Goal: Transaction & Acquisition: Purchase product/service

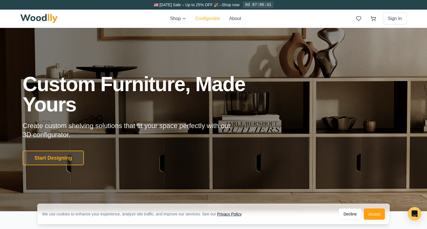
click at [211, 19] on button "Configurator" at bounding box center [207, 18] width 25 height 7
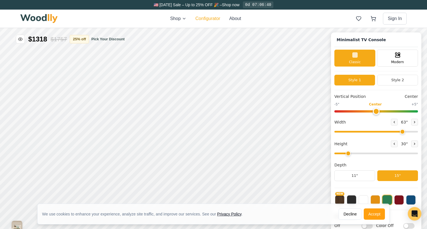
type input "63"
type input "2"
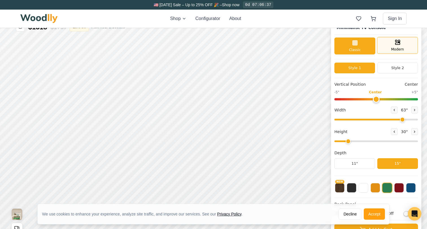
click at [403, 46] on div "Modern" at bounding box center [397, 45] width 41 height 17
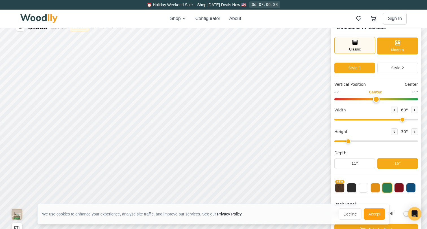
click at [348, 52] on div "Classic" at bounding box center [354, 45] width 41 height 17
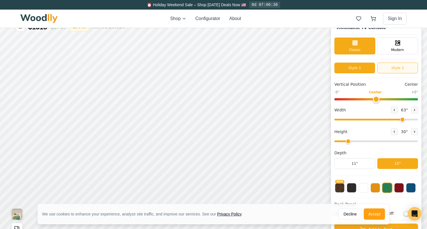
click at [395, 67] on button "Style 2" at bounding box center [397, 68] width 41 height 11
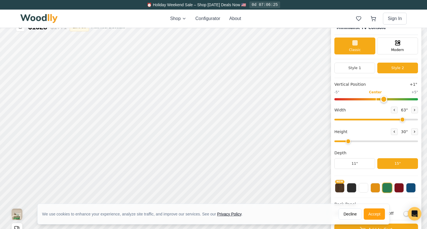
type input "0"
click at [374, 98] on input "range" at bounding box center [376, 99] width 84 height 2
click at [393, 108] on button at bounding box center [394, 110] width 7 height 7
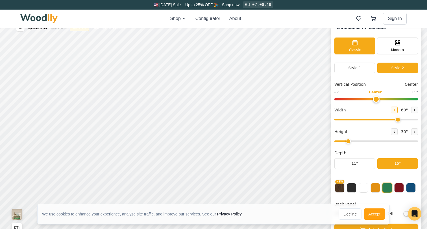
click at [393, 108] on button at bounding box center [394, 110] width 7 height 7
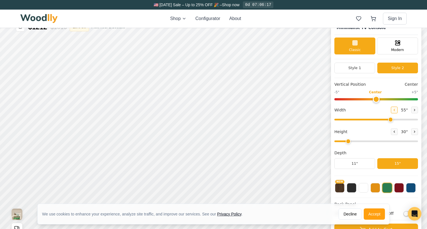
click at [393, 108] on button at bounding box center [394, 110] width 7 height 7
click at [413, 109] on icon at bounding box center [414, 109] width 3 height 3
click at [392, 111] on icon at bounding box center [393, 109] width 3 height 3
type input "53"
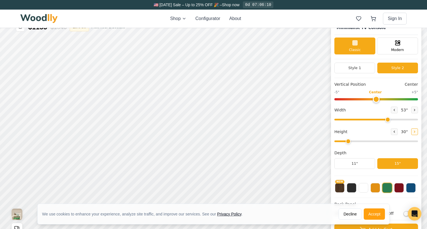
click at [413, 130] on icon at bounding box center [414, 131] width 3 height 3
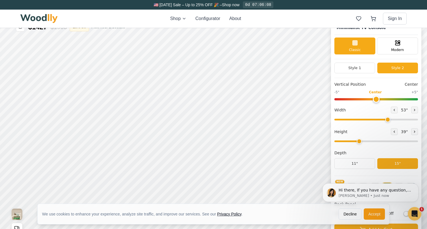
scroll to position [0, 0]
click at [392, 130] on icon at bounding box center [393, 131] width 3 height 3
click at [413, 132] on icon at bounding box center [414, 131] width 3 height 3
click at [357, 141] on input "range" at bounding box center [376, 142] width 84 height 2
click at [393, 133] on icon at bounding box center [393, 131] width 3 height 3
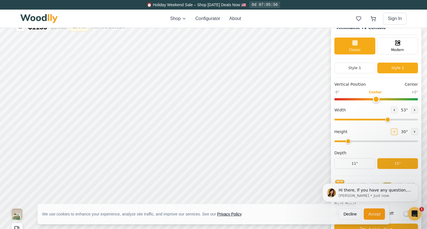
click at [394, 133] on button at bounding box center [394, 131] width 7 height 7
click at [414, 132] on icon at bounding box center [414, 131] width 3 height 3
type input "3"
click at [416, 185] on icon "Dismiss notification" at bounding box center [416, 184] width 3 height 3
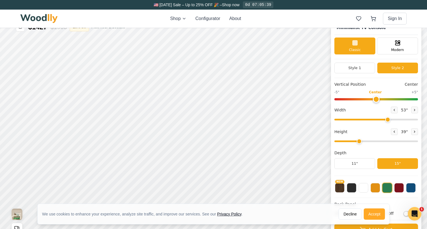
click at [373, 216] on button "Accept" at bounding box center [374, 214] width 21 height 11
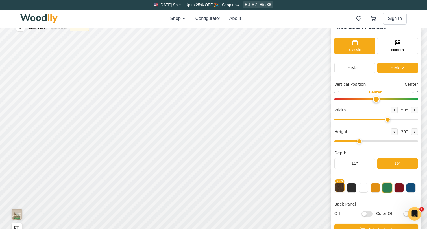
click at [338, 188] on button "NEW" at bounding box center [340, 188] width 10 height 10
click at [350, 188] on button at bounding box center [352, 188] width 10 height 10
click at [377, 187] on div "NEW" at bounding box center [376, 188] width 84 height 19
click at [376, 187] on button at bounding box center [375, 188] width 10 height 10
click at [392, 188] on div "NEW" at bounding box center [376, 186] width 84 height 14
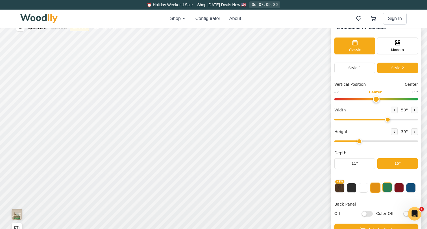
click at [387, 189] on button at bounding box center [387, 188] width 10 height 10
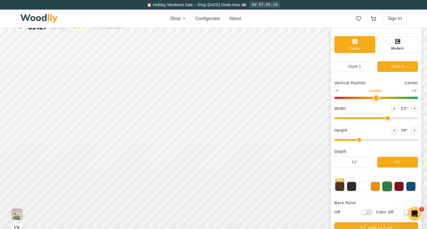
click at [367, 211] on input "Off" at bounding box center [366, 213] width 11 height 6
checkbox input "true"
click at [402, 212] on label "Color Off" at bounding box center [395, 212] width 38 height 6
click at [403, 212] on input "Color Off" at bounding box center [408, 213] width 11 height 6
click at [403, 212] on input "Color On" at bounding box center [408, 213] width 11 height 6
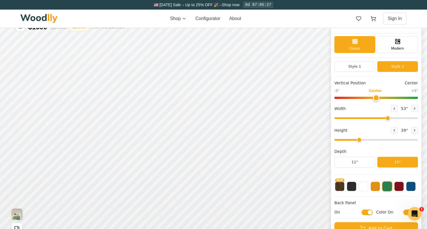
checkbox input "false"
click at [367, 211] on input "On" at bounding box center [366, 213] width 11 height 6
checkbox input "false"
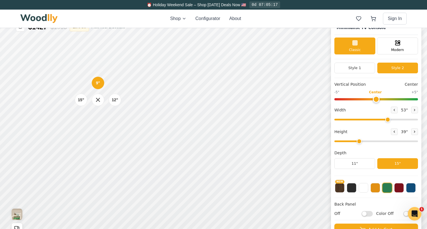
click at [98, 128] on div "9" 12" 15"" at bounding box center [98, 100] width 56 height 56
click at [98, 87] on div "9" Compact" at bounding box center [97, 82] width 13 height 13
click at [102, 108] on div "9" Compact" at bounding box center [98, 110] width 13 height 13
click at [98, 140] on div "9" 12" 15"" at bounding box center [96, 127] width 56 height 56
click at [106, 158] on div "9" 12" Medium 15"" at bounding box center [97, 158] width 56 height 56
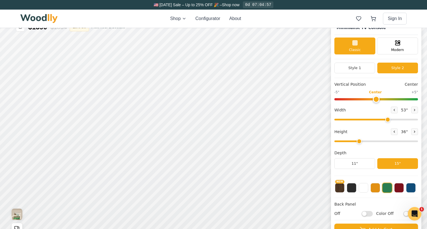
scroll to position [2, 0]
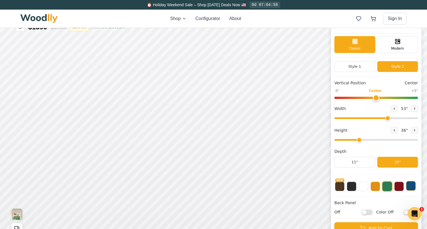
click at [410, 184] on button at bounding box center [411, 186] width 10 height 10
click at [388, 185] on button at bounding box center [387, 186] width 10 height 10
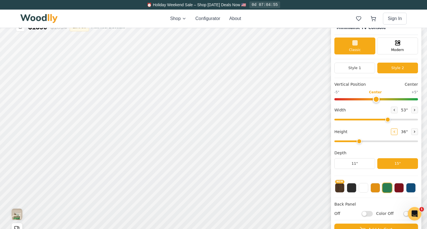
click at [392, 131] on icon at bounding box center [393, 131] width 3 height 3
type input "2"
click at [107, 113] on div "12"" at bounding box center [106, 114] width 6 height 6
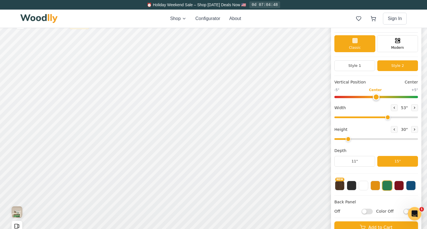
scroll to position [16, 0]
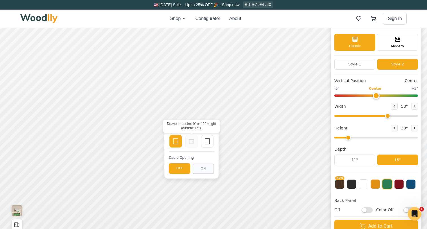
click at [192, 140] on icon at bounding box center [191, 141] width 7 height 7
click at [206, 170] on button "ON" at bounding box center [202, 169] width 21 height 10
click at [206, 138] on div "Empty Space" at bounding box center [207, 141] width 12 height 12
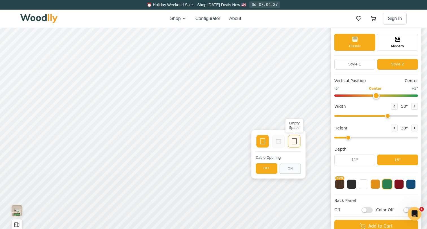
click at [292, 143] on icon at bounding box center [294, 141] width 7 height 7
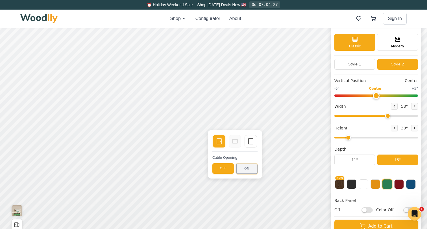
click at [249, 168] on button "ON" at bounding box center [246, 169] width 21 height 10
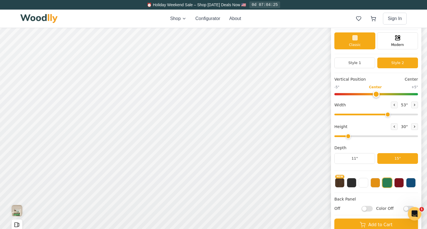
scroll to position [0, 0]
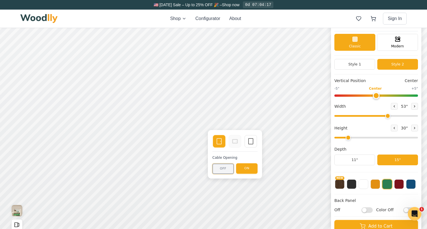
click at [217, 165] on button "OFF" at bounding box center [222, 169] width 21 height 10
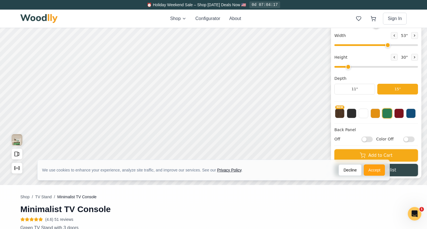
scroll to position [71, 0]
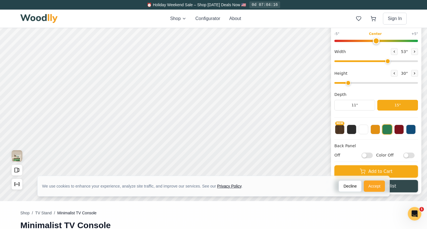
click at [372, 183] on button "Accept" at bounding box center [374, 186] width 21 height 11
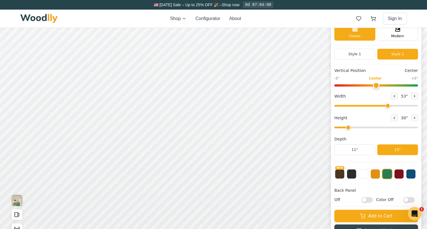
scroll to position [28, 0]
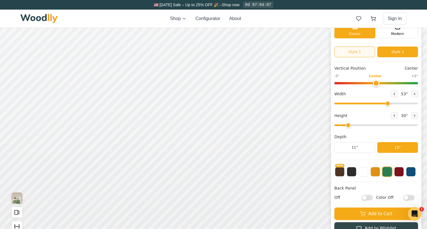
click at [363, 52] on button "Style 1" at bounding box center [354, 52] width 41 height 11
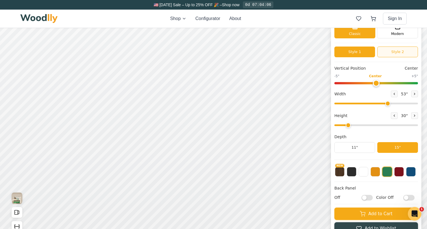
click at [410, 49] on button "Style 2" at bounding box center [397, 52] width 41 height 11
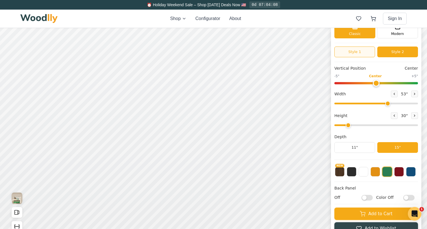
click at [360, 55] on button "Style 1" at bounding box center [354, 52] width 41 height 11
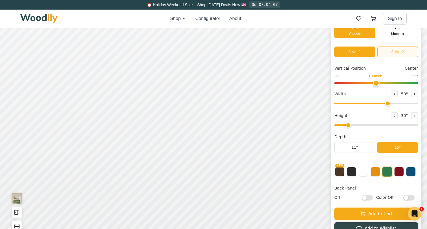
click at [413, 54] on button "Style 2" at bounding box center [397, 52] width 41 height 11
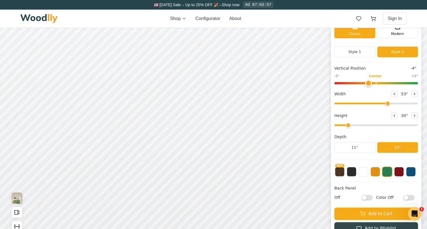
type input "0"
click at [373, 84] on input "range" at bounding box center [376, 83] width 84 height 2
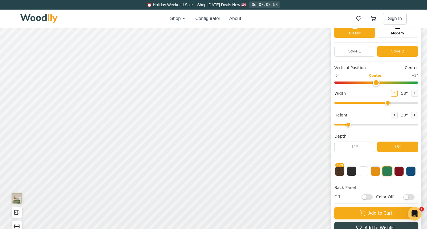
click at [395, 92] on button at bounding box center [394, 93] width 7 height 7
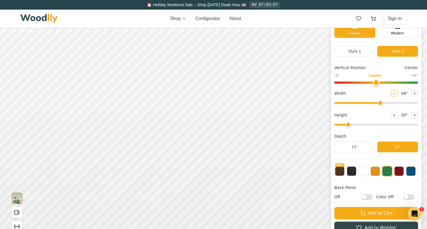
click at [395, 92] on button at bounding box center [394, 93] width 7 height 7
type input "47"
click at [374, 173] on button at bounding box center [375, 171] width 10 height 10
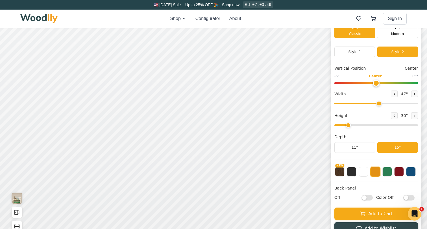
click at [400, 39] on div "Classic Modern" at bounding box center [376, 32] width 84 height 22
click at [393, 30] on div "Modern" at bounding box center [397, 29] width 41 height 17
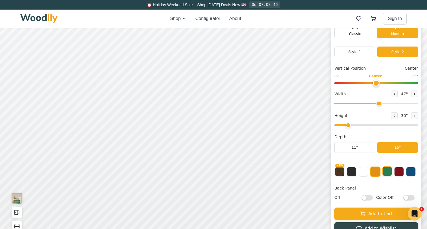
click at [386, 174] on button at bounding box center [387, 172] width 10 height 10
click at [200, 131] on icon at bounding box center [200, 129] width 7 height 7
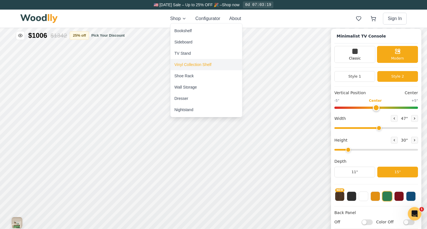
click at [193, 65] on div "Vinyl Collection Shelf" at bounding box center [192, 65] width 37 height 6
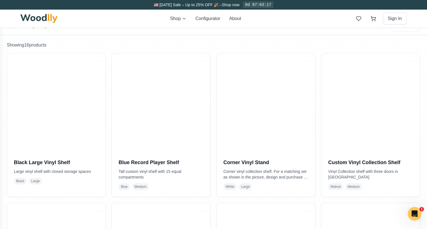
scroll to position [102, 0]
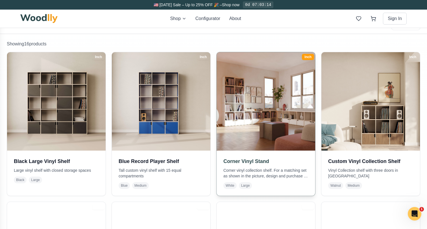
click at [269, 171] on p "Corner vinyl collection shelf. For a matching set as shown in the picture, desi…" at bounding box center [265, 173] width 85 height 11
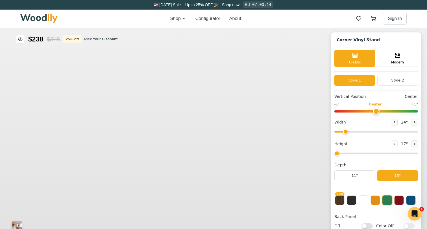
type input "72"
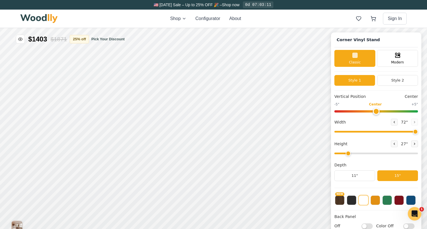
scroll to position [8, 0]
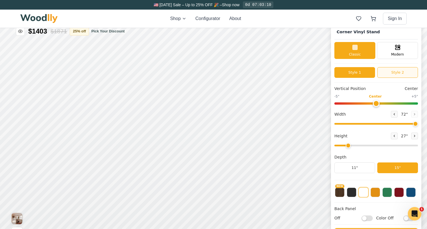
click at [403, 74] on button "Style 2" at bounding box center [397, 72] width 41 height 11
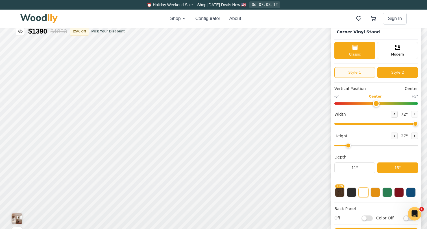
click at [350, 74] on button "Style 1" at bounding box center [354, 72] width 41 height 11
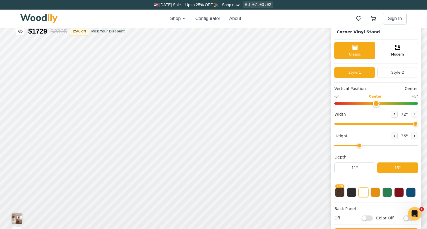
type input "2"
drag, startPoint x: 348, startPoint y: 146, endPoint x: 351, endPoint y: 146, distance: 2.9
click at [351, 146] on input "range" at bounding box center [376, 146] width 84 height 2
